Goal: Find contact information

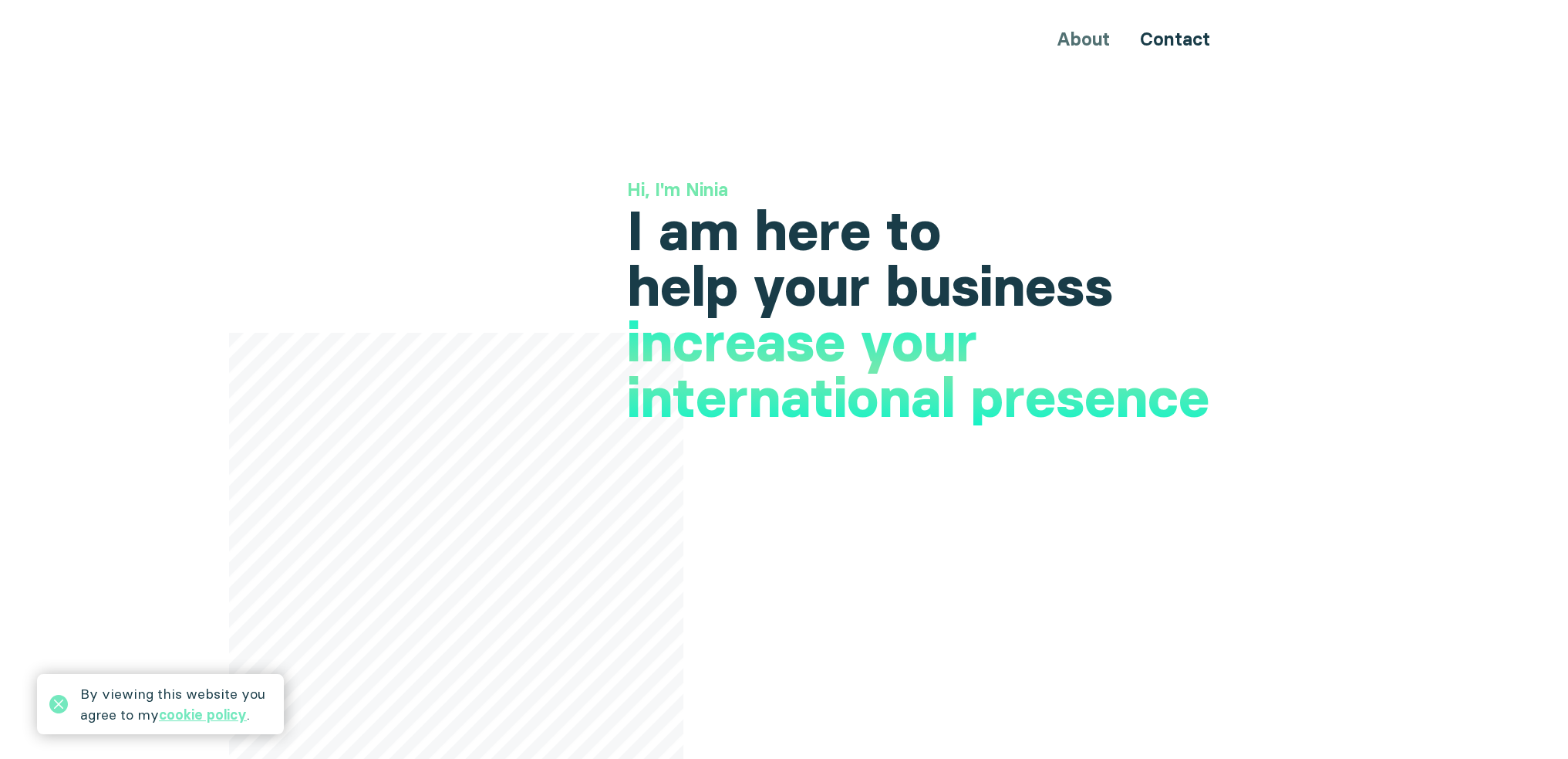
click at [46, 699] on div "By viewing this website you agree to my cookie policy ." at bounding box center [160, 703] width 246 height 60
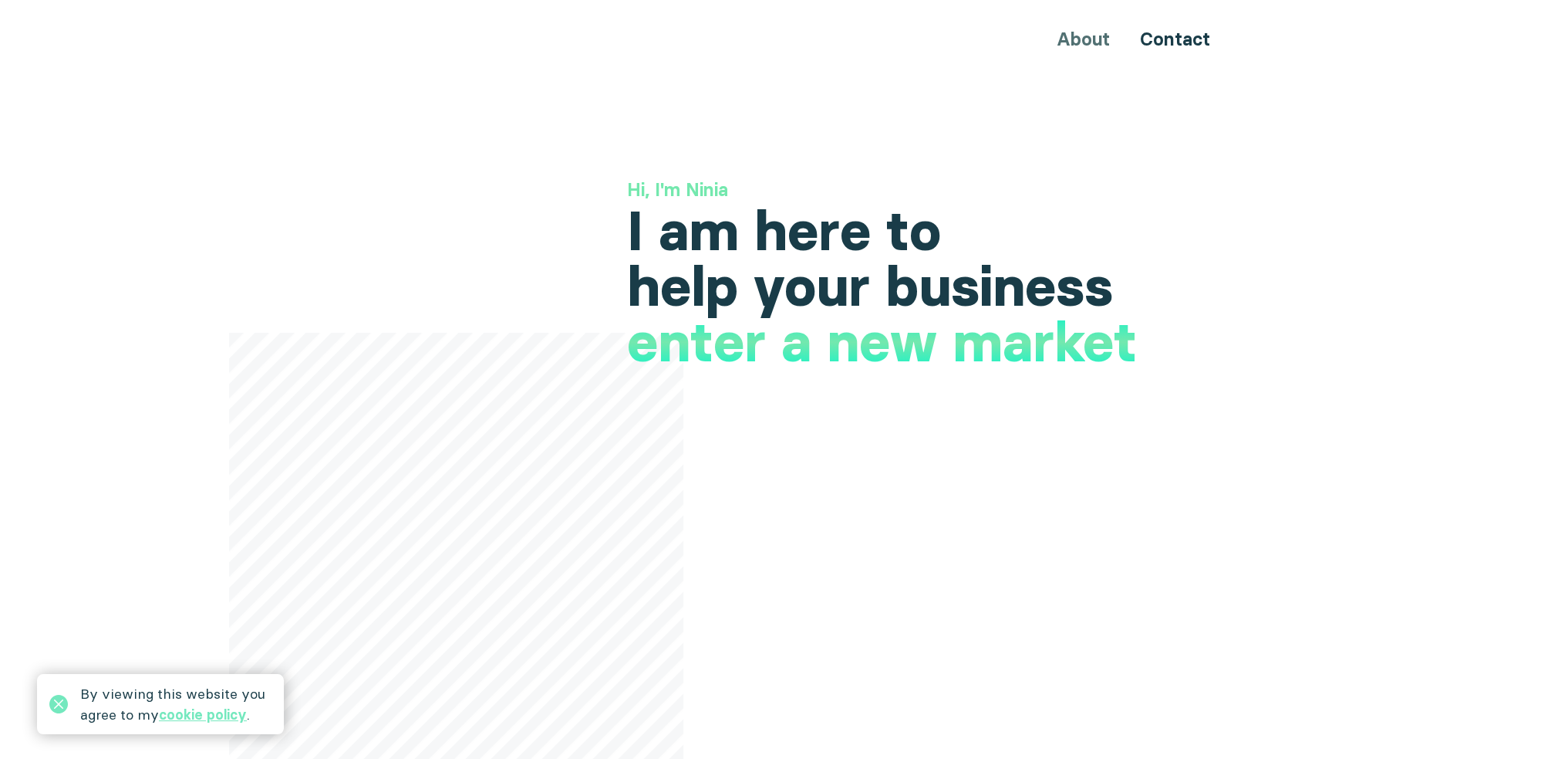
click at [68, 705] on div "By viewing this website you agree to my cookie policy ." at bounding box center [160, 703] width 246 height 60
click at [1080, 39] on div "About Contact" at bounding box center [785, 38] width 926 height 28
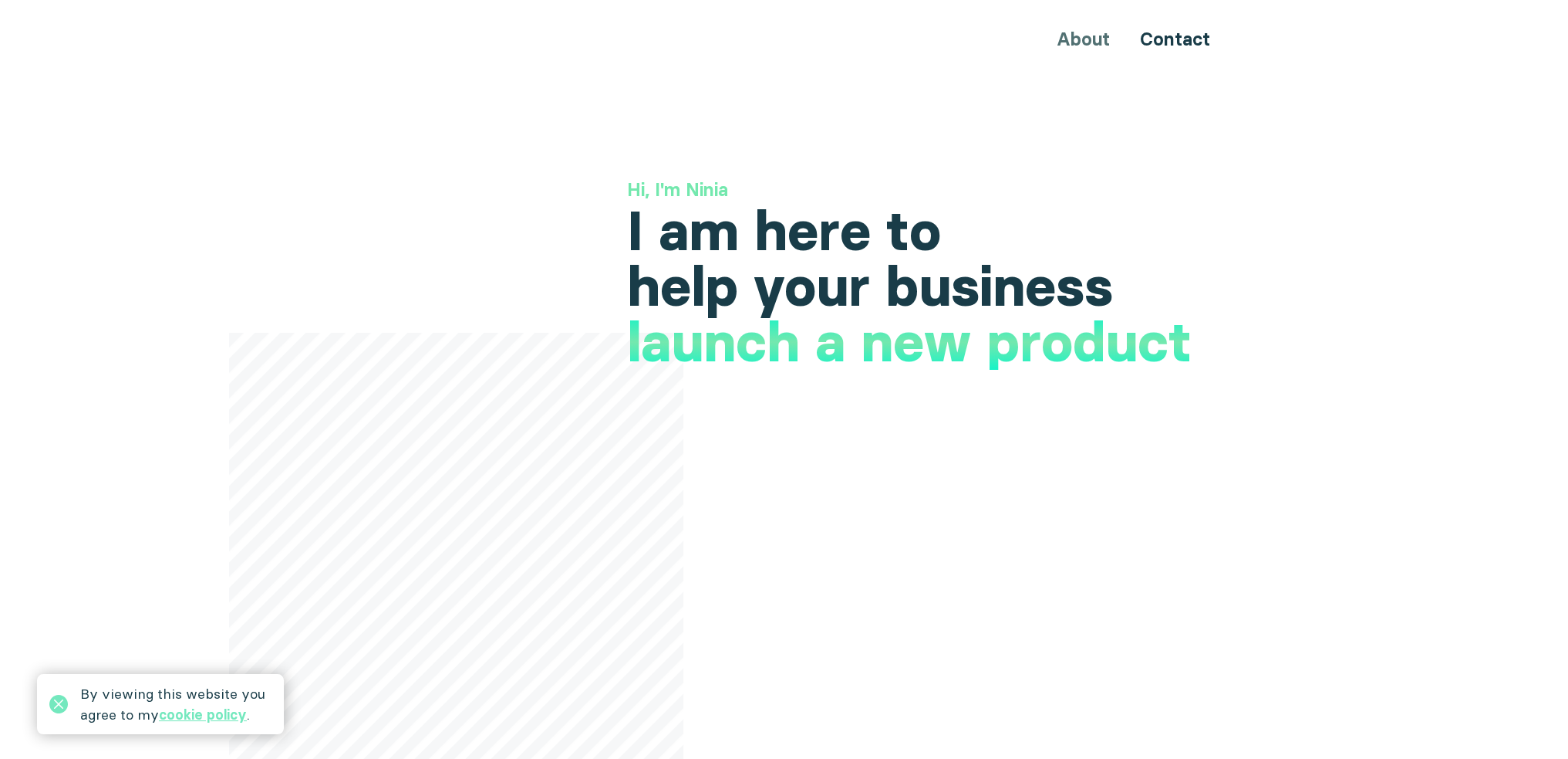
click at [1085, 44] on div "About Contact" at bounding box center [785, 38] width 926 height 28
click at [1181, 43] on link "Contact" at bounding box center [1175, 39] width 70 height 23
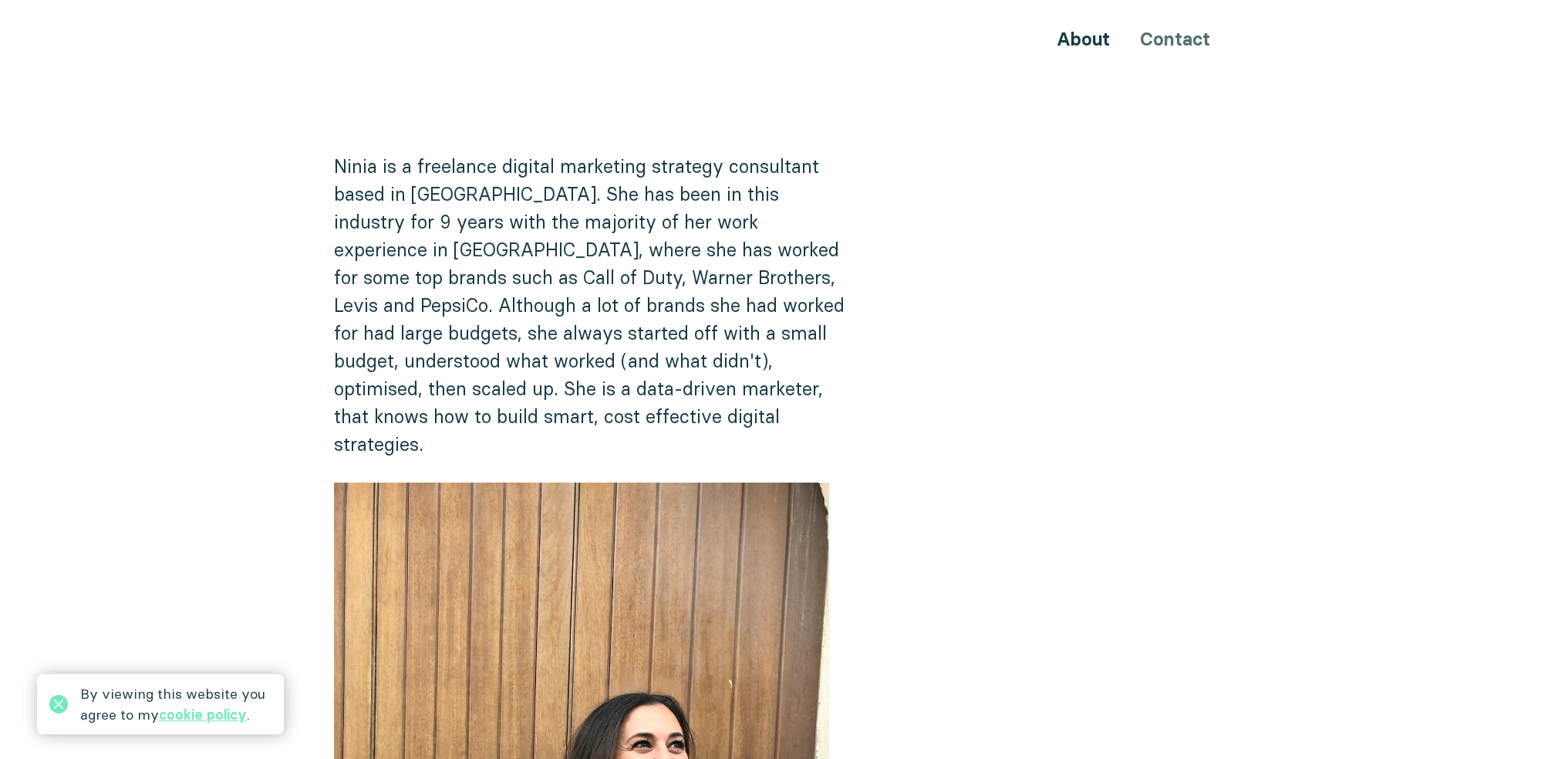
drag, startPoint x: 1180, startPoint y: 29, endPoint x: 1172, endPoint y: 35, distance: 10.0
click at [1180, 31] on div "About Contact" at bounding box center [785, 38] width 926 height 28
click at [1093, 31] on link "About" at bounding box center [1083, 39] width 54 height 23
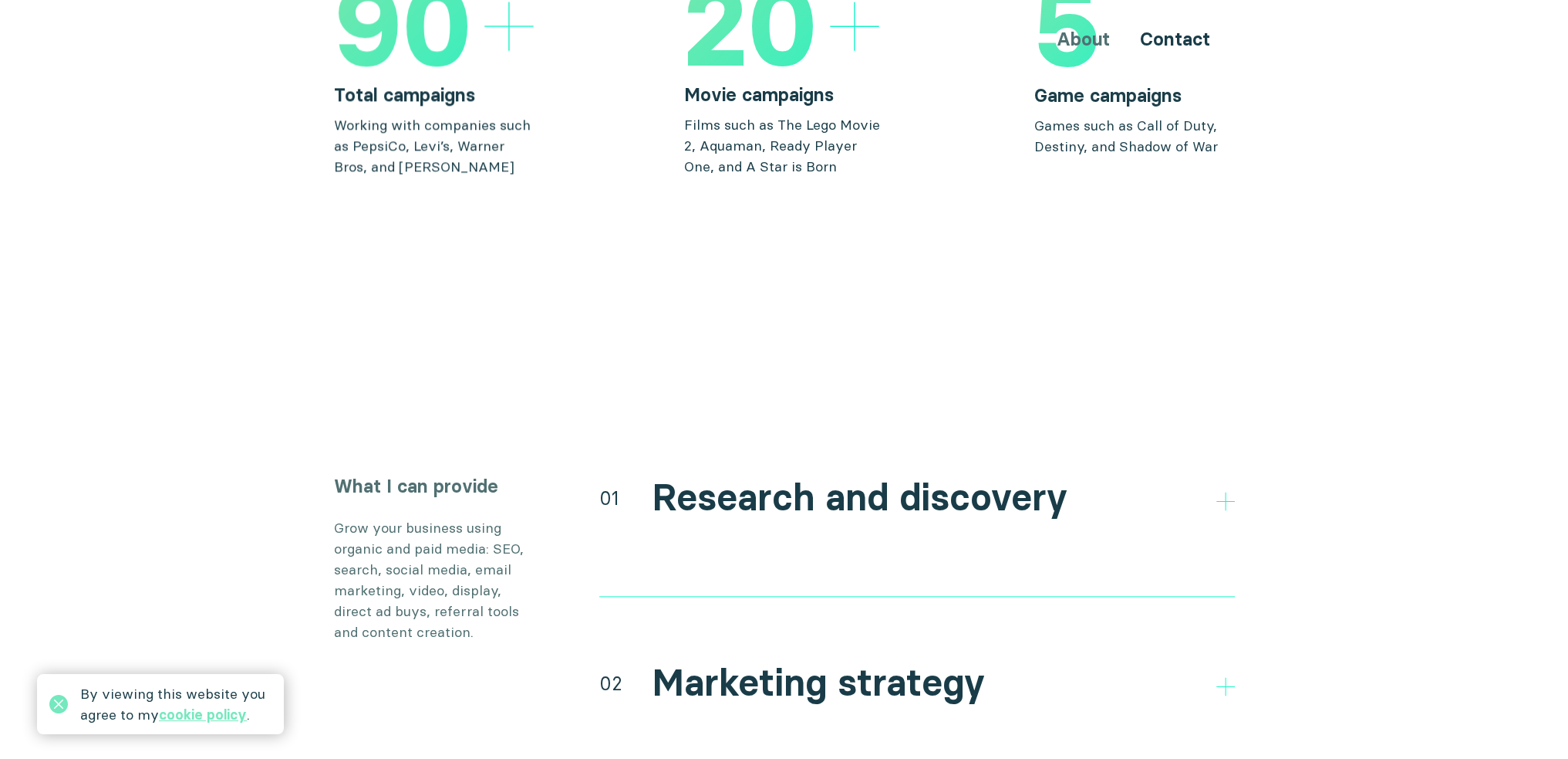
scroll to position [2881, 0]
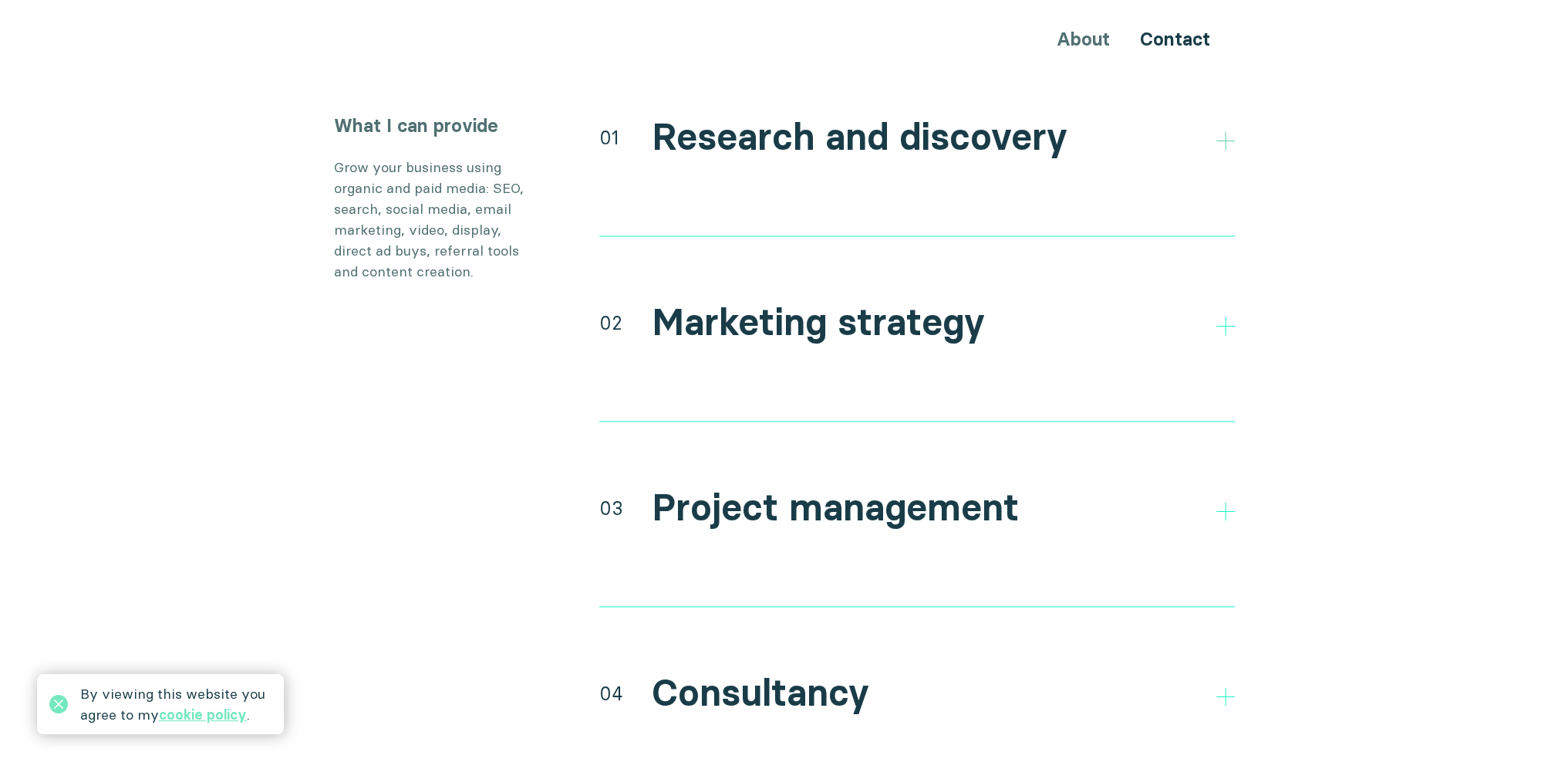
click at [1223, 131] on icon at bounding box center [1225, 140] width 18 height 18
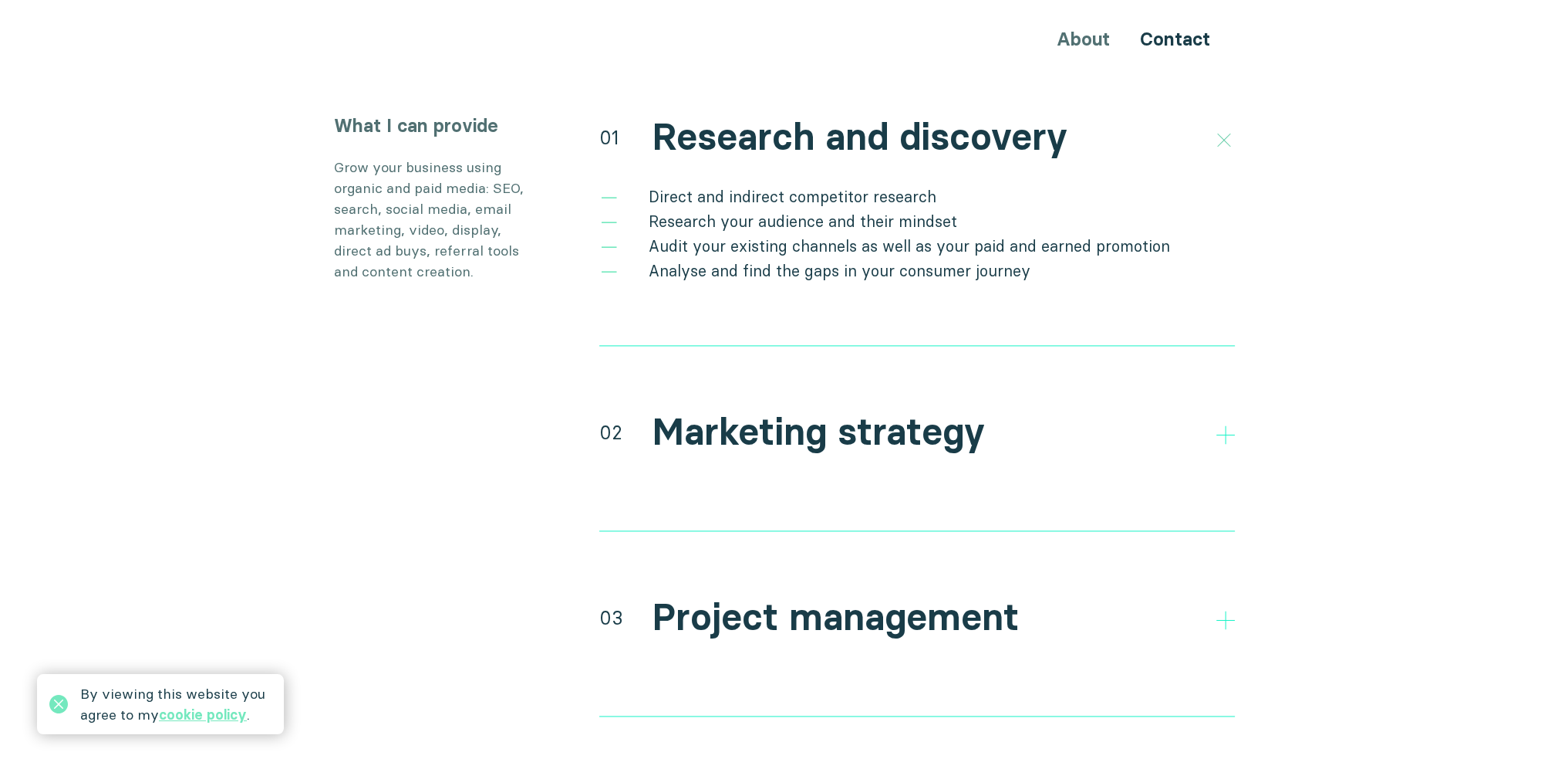
click at [1223, 126] on icon at bounding box center [1223, 139] width 26 height 26
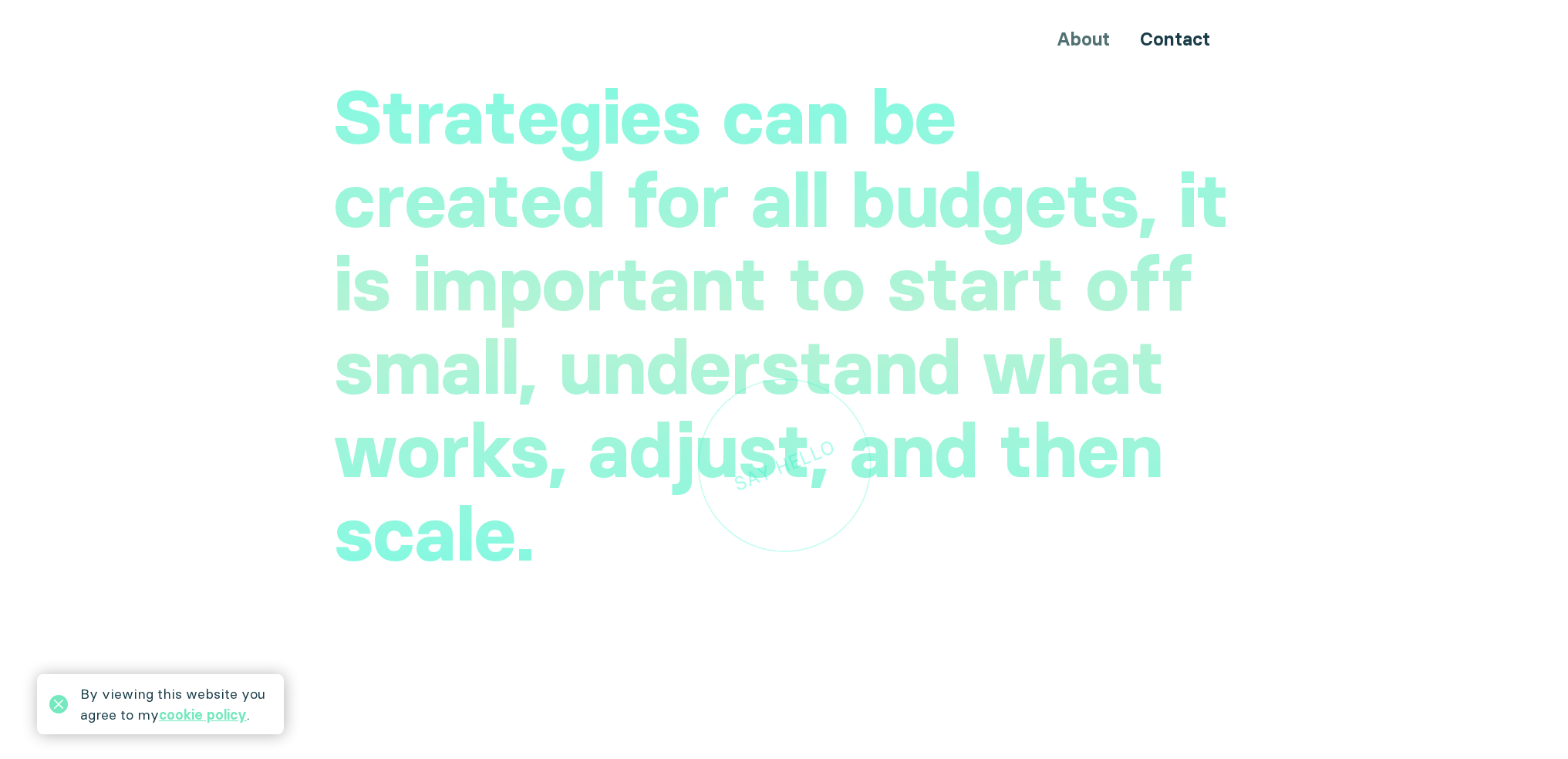
scroll to position [3962, 0]
